Goal: Information Seeking & Learning: Learn about a topic

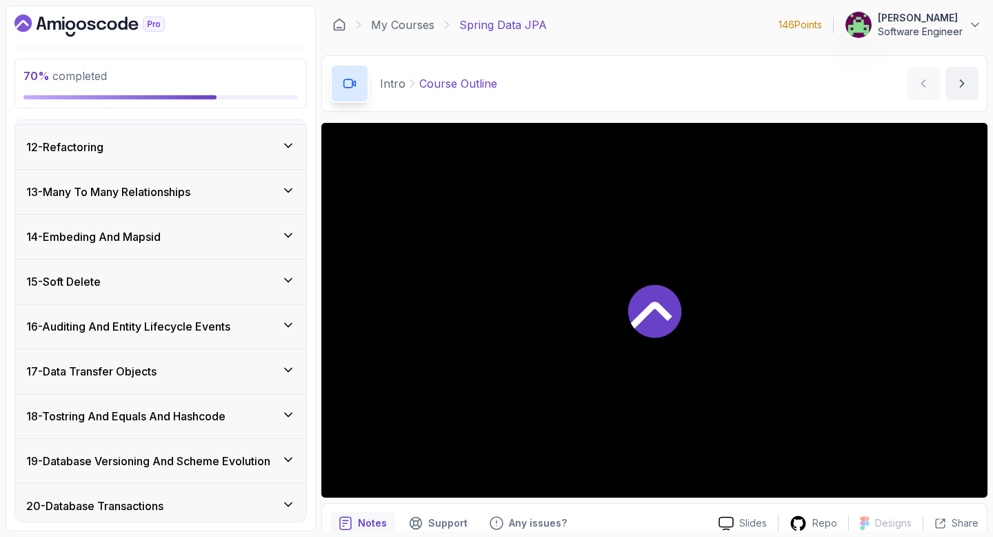
scroll to position [716, 0]
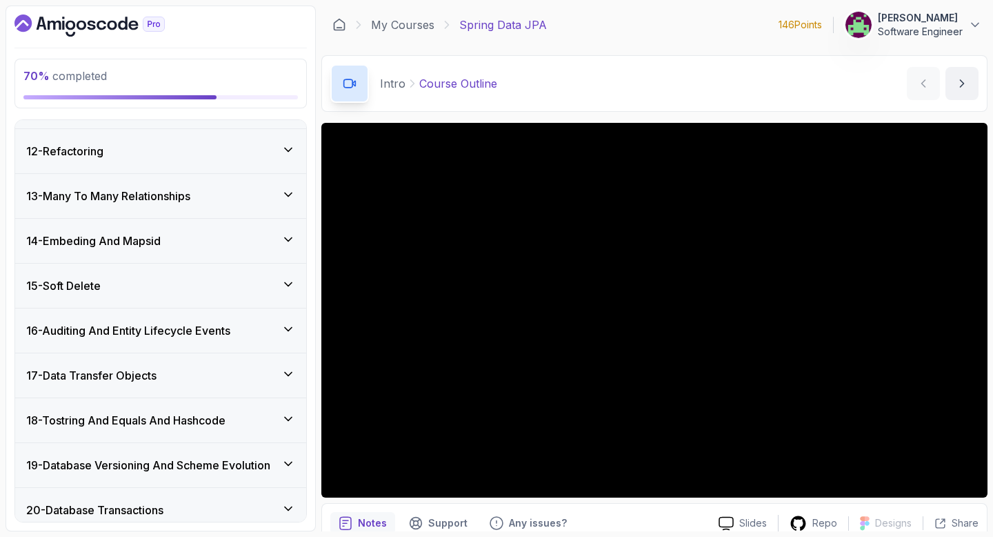
click at [232, 239] on div "14 - Embeding And Mapsid" at bounding box center [160, 240] width 269 height 17
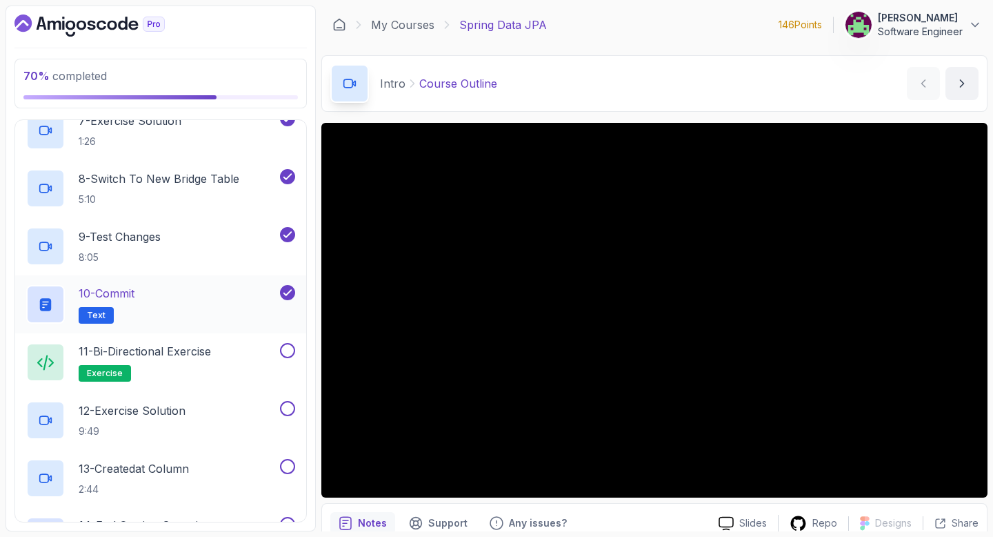
scroll to position [996, 0]
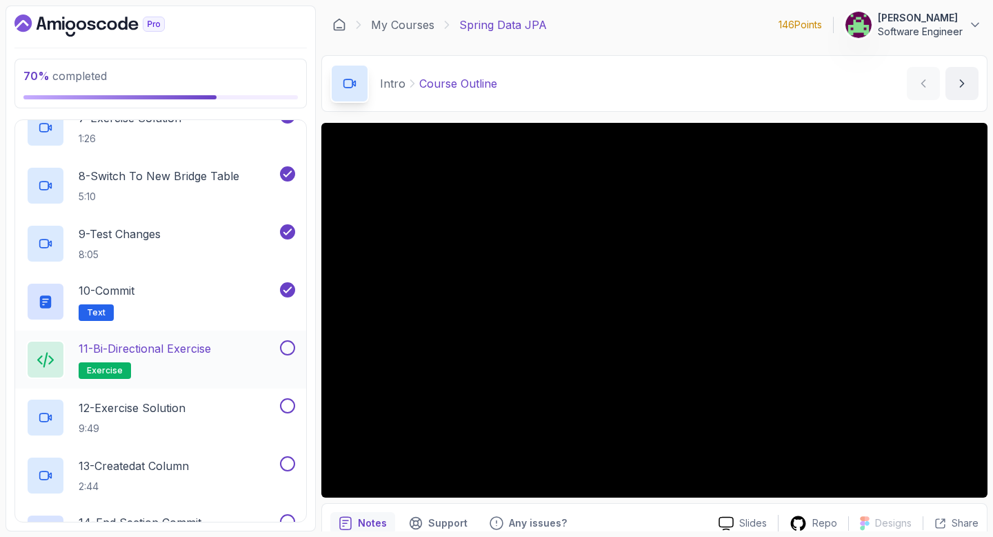
click at [289, 347] on button at bounding box center [287, 347] width 15 height 15
click at [197, 417] on div "12 - Exercise Solution 9:49" at bounding box center [151, 417] width 251 height 39
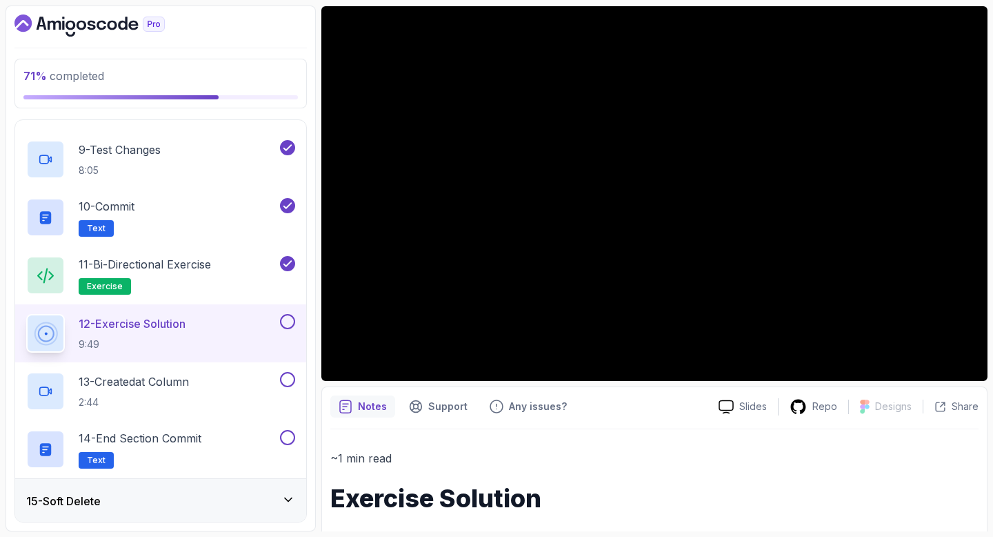
scroll to position [118, 0]
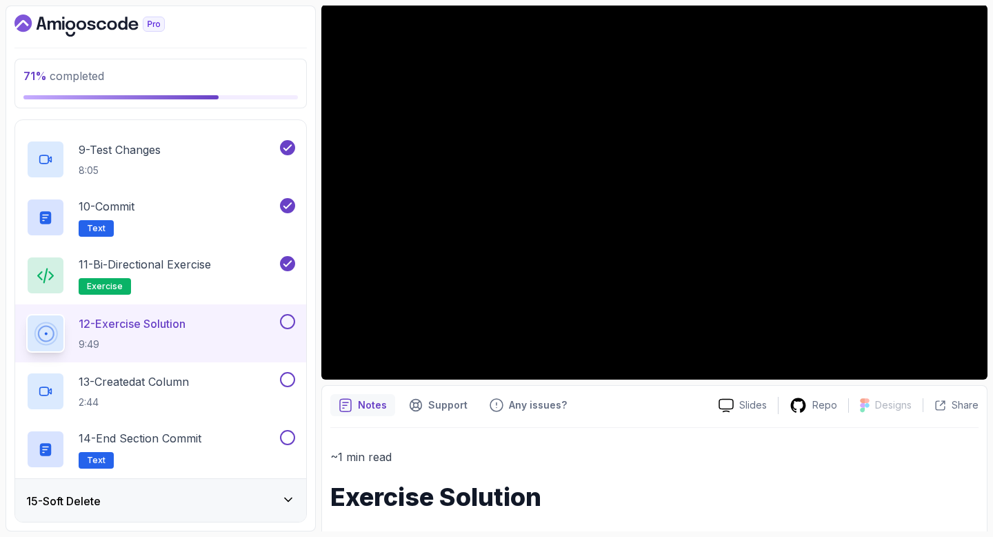
click at [203, 501] on div "15 - Soft Delete" at bounding box center [160, 500] width 269 height 17
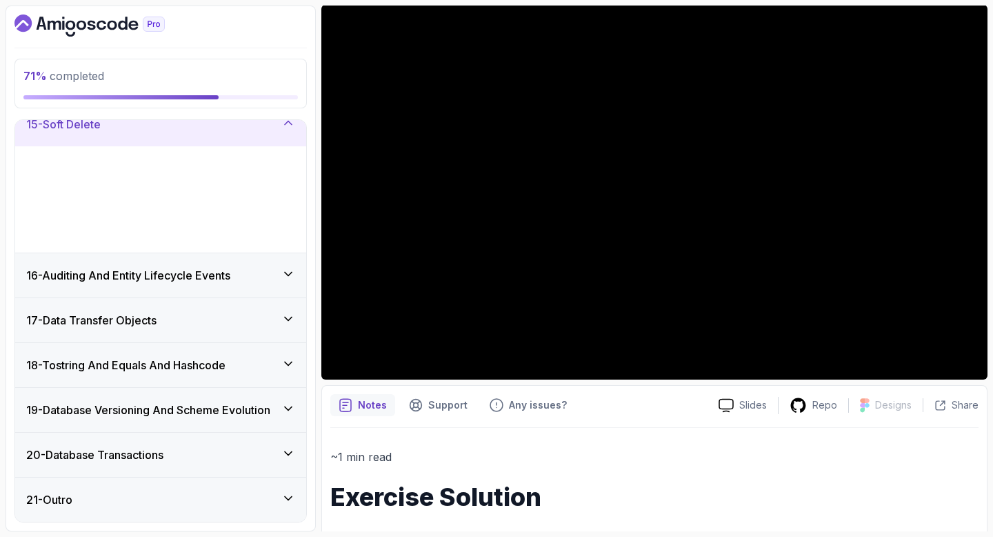
scroll to position [539, 0]
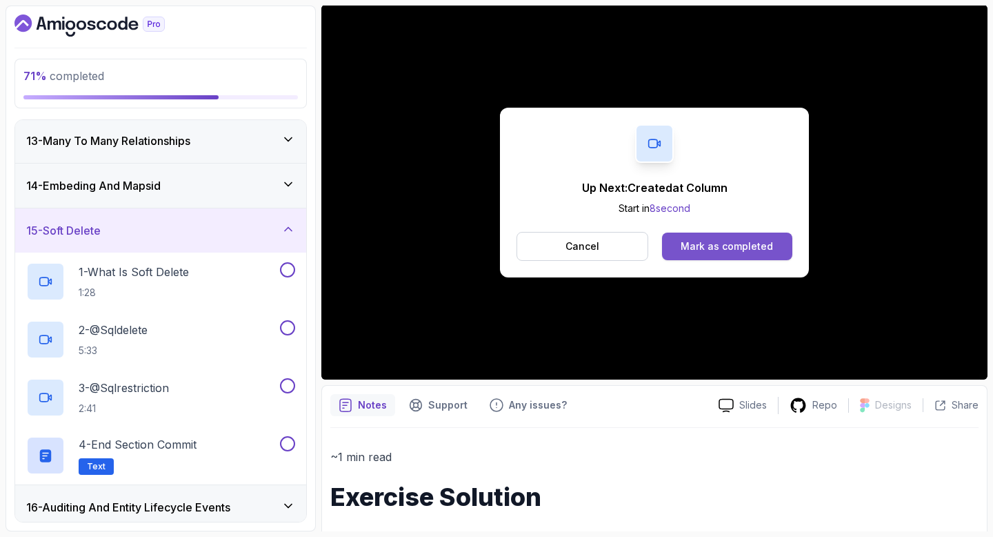
click at [696, 251] on div "Mark as completed" at bounding box center [727, 246] width 92 height 14
